Goal: Task Accomplishment & Management: Use online tool/utility

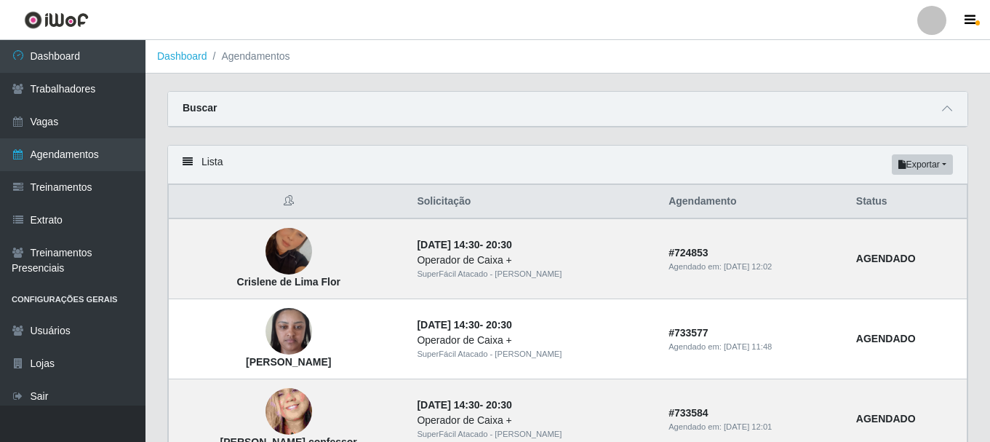
scroll to position [66, 0]
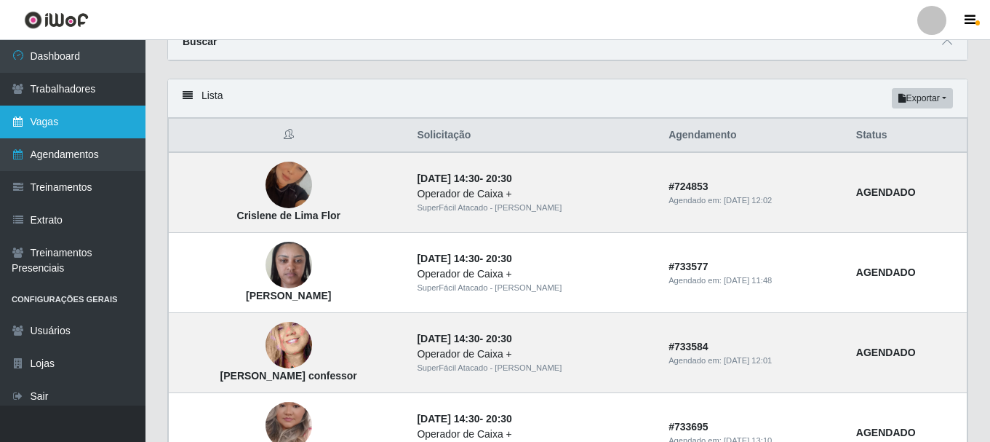
click at [49, 125] on link "Vagas" at bounding box center [73, 121] width 146 height 33
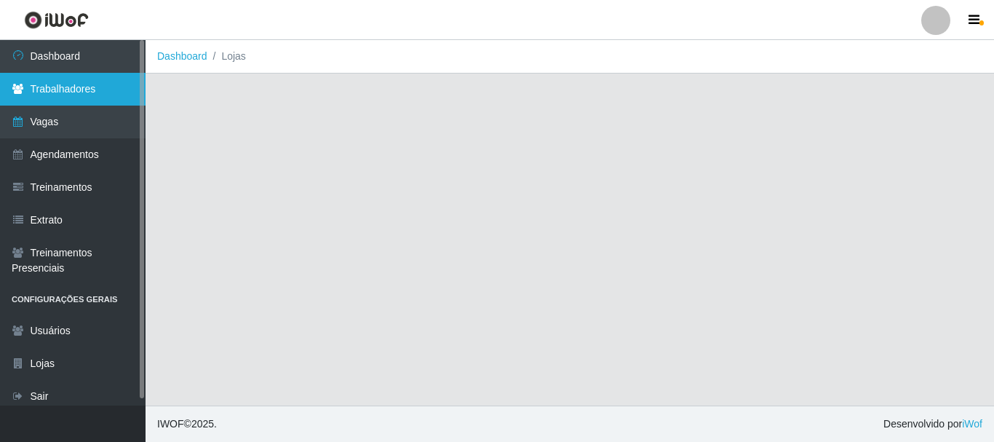
click at [52, 95] on link "Trabalhadores" at bounding box center [73, 89] width 146 height 33
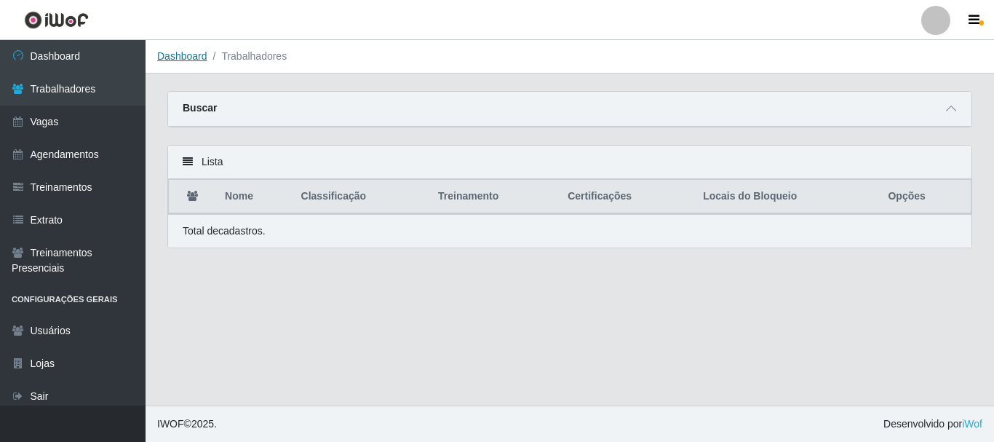
click at [180, 55] on link "Dashboard" at bounding box center [182, 56] width 50 height 12
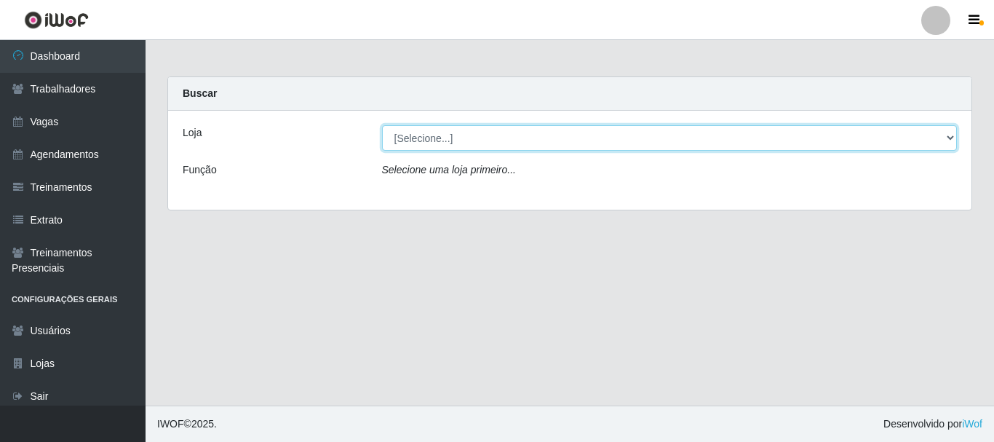
click at [596, 141] on select "[Selecione...] SuperFácil Atacado - [PERSON_NAME]" at bounding box center [670, 137] width 576 height 25
select select "399"
click at [382, 125] on select "[Selecione...] SuperFácil Atacado - [PERSON_NAME]" at bounding box center [670, 137] width 576 height 25
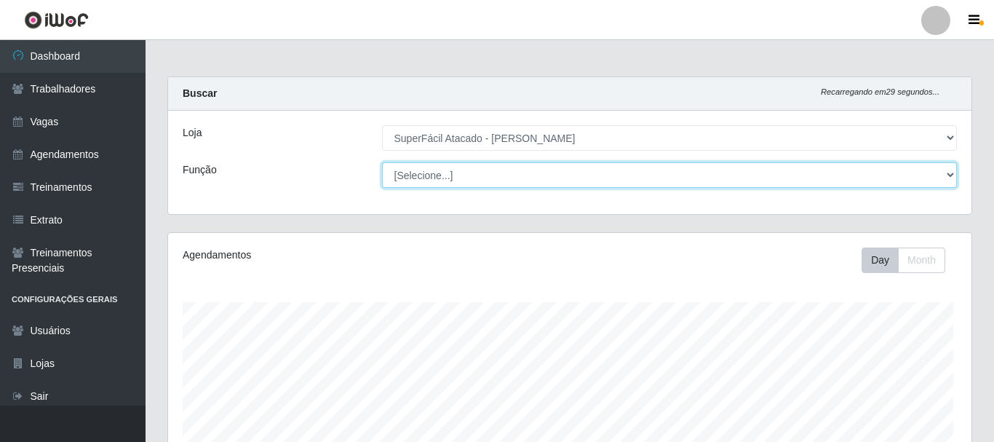
click at [560, 178] on select "[Selecione...] Embalador Embalador + Embalador ++ Operador de Caixa Operador de…" at bounding box center [670, 174] width 576 height 25
click at [563, 182] on select "[Selecione...] Embalador Embalador + Embalador ++ Operador de Caixa Operador de…" at bounding box center [667, 174] width 573 height 25
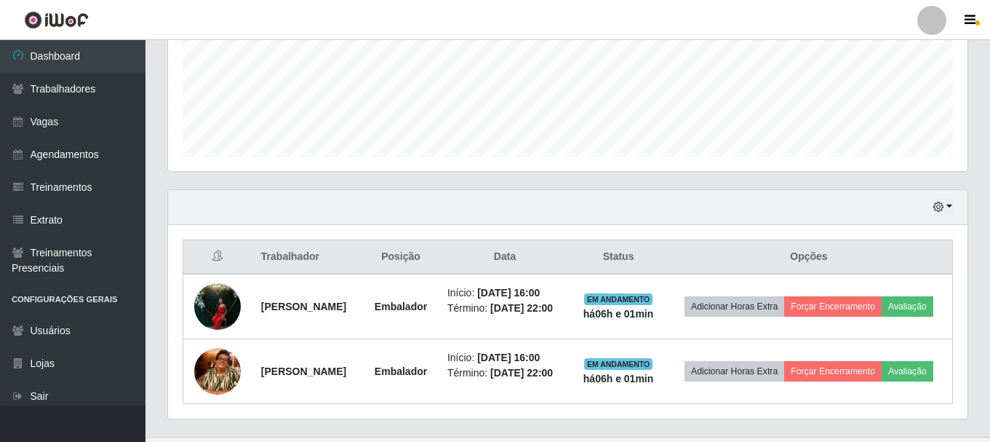
scroll to position [447, 0]
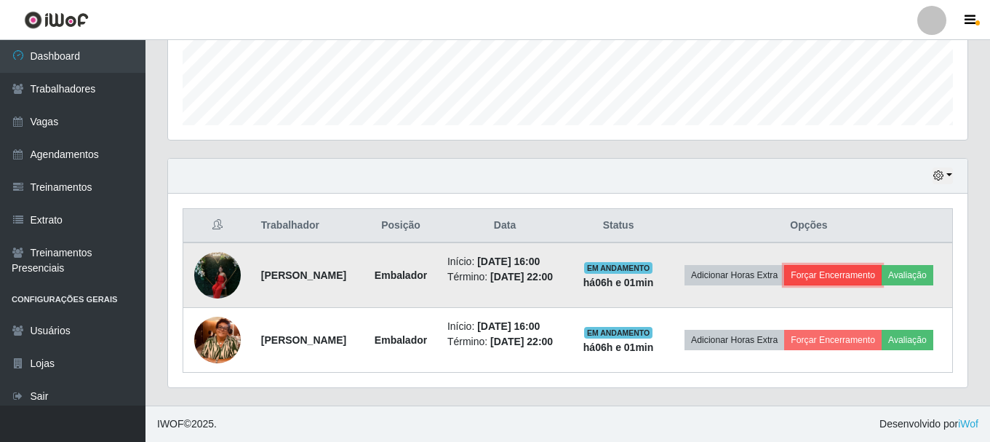
click at [870, 265] on button "Forçar Encerramento" at bounding box center [832, 275] width 97 height 20
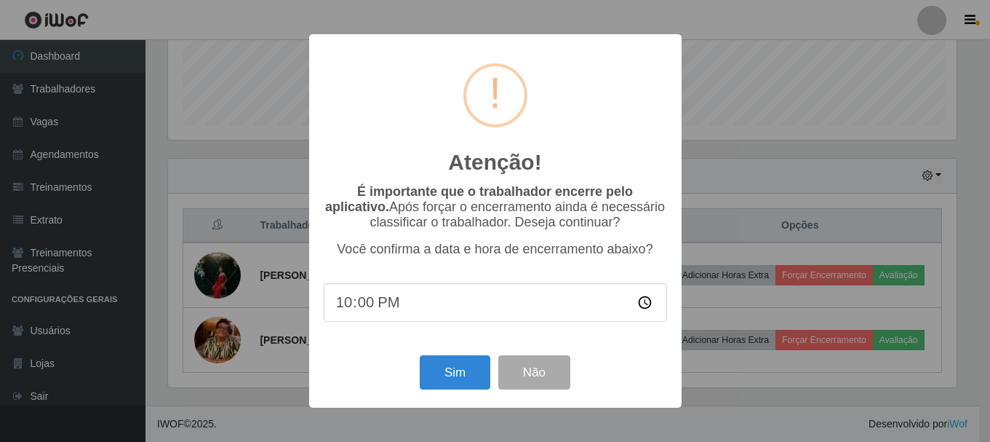
scroll to position [302, 792]
click at [450, 368] on button "Sim" at bounding box center [456, 372] width 71 height 34
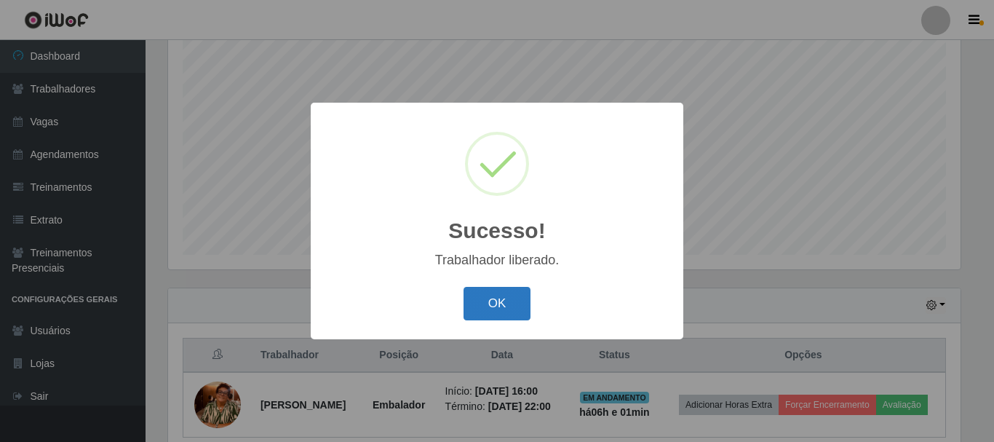
click at [506, 306] on button "OK" at bounding box center [497, 304] width 68 height 34
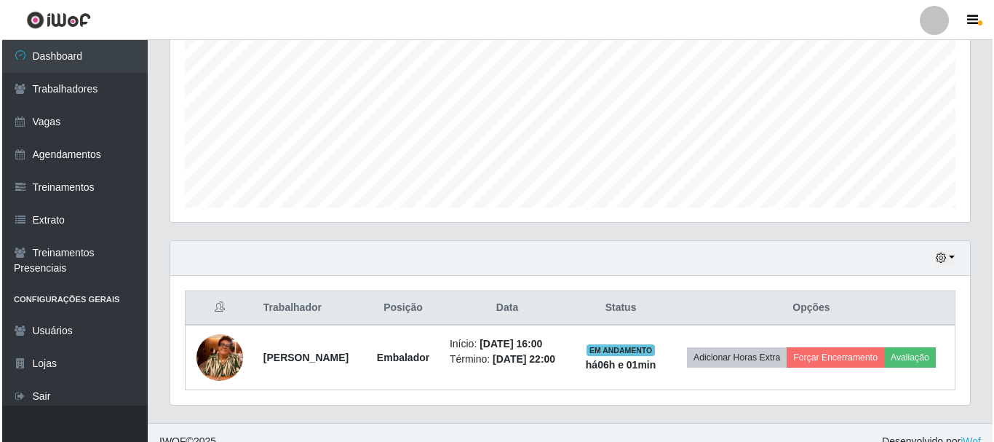
scroll to position [357, 0]
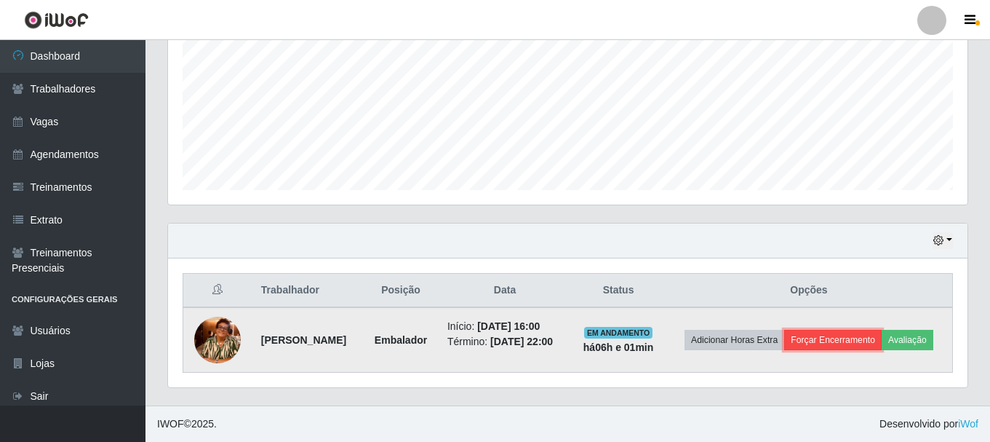
click at [882, 330] on button "Forçar Encerramento" at bounding box center [832, 340] width 97 height 20
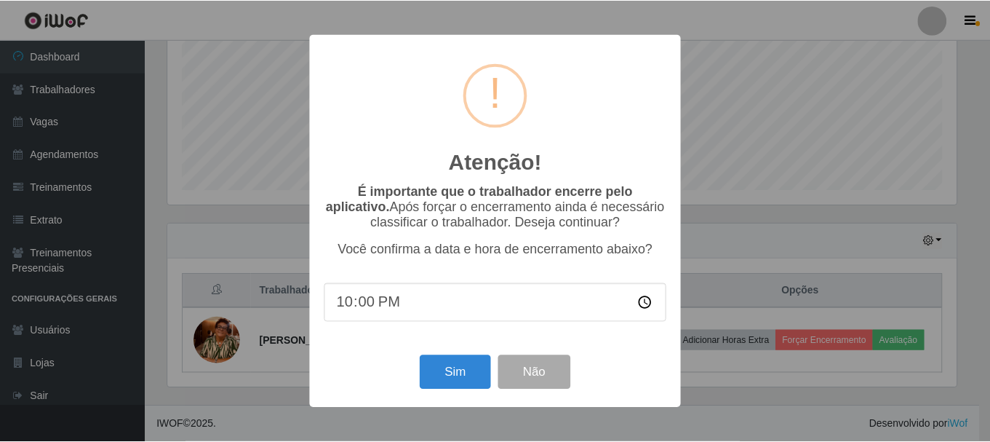
scroll to position [302, 792]
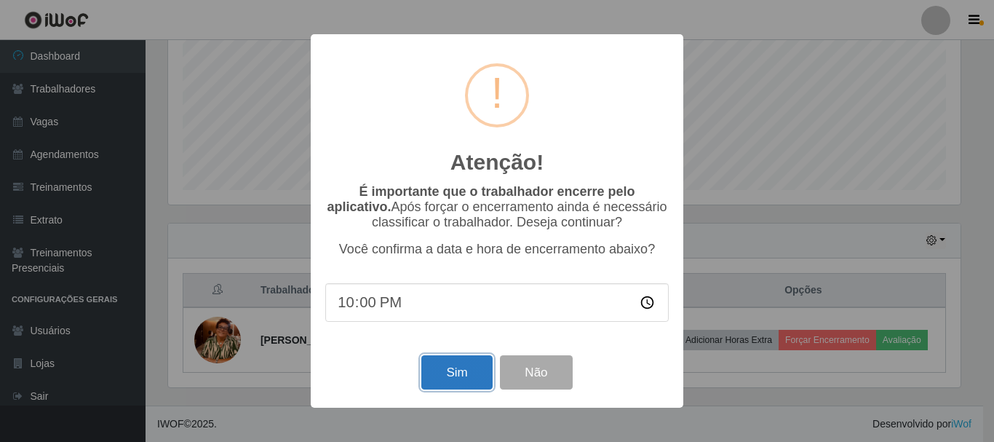
click at [439, 367] on button "Sim" at bounding box center [456, 372] width 71 height 34
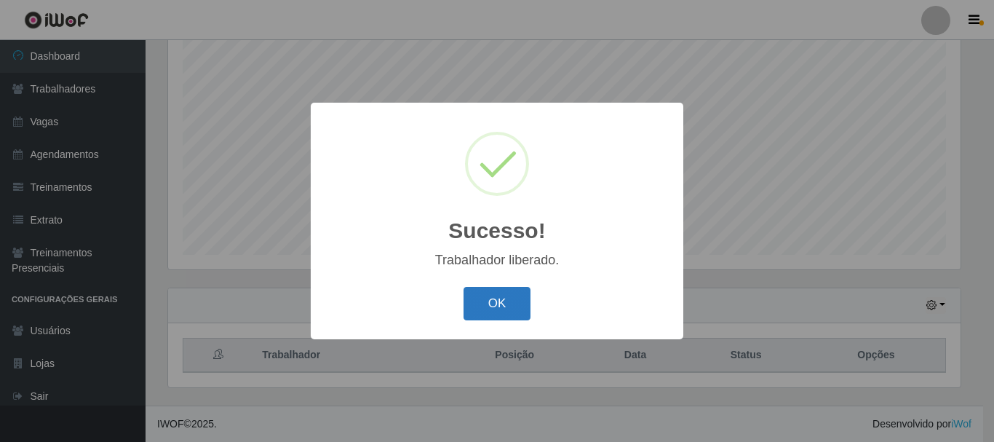
click at [490, 290] on button "OK" at bounding box center [497, 304] width 68 height 34
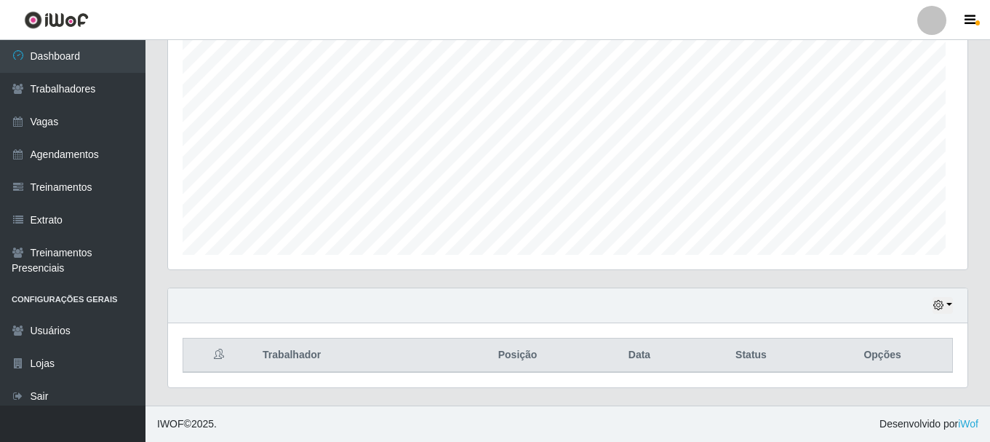
scroll to position [302, 800]
